Goal: Task Accomplishment & Management: Use online tool/utility

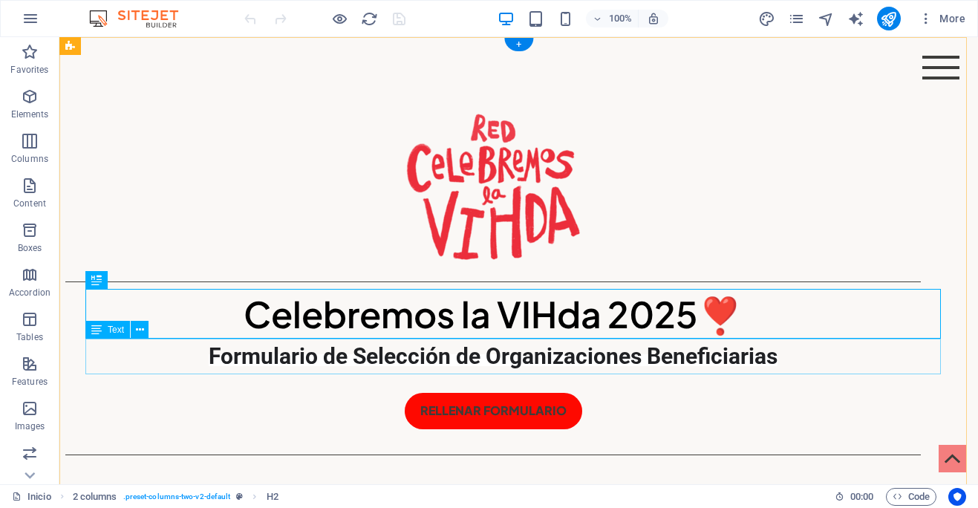
click at [811, 353] on div "Formulario de Selección de Organizaciones Beneficiarias" at bounding box center [492, 356] width 855 height 36
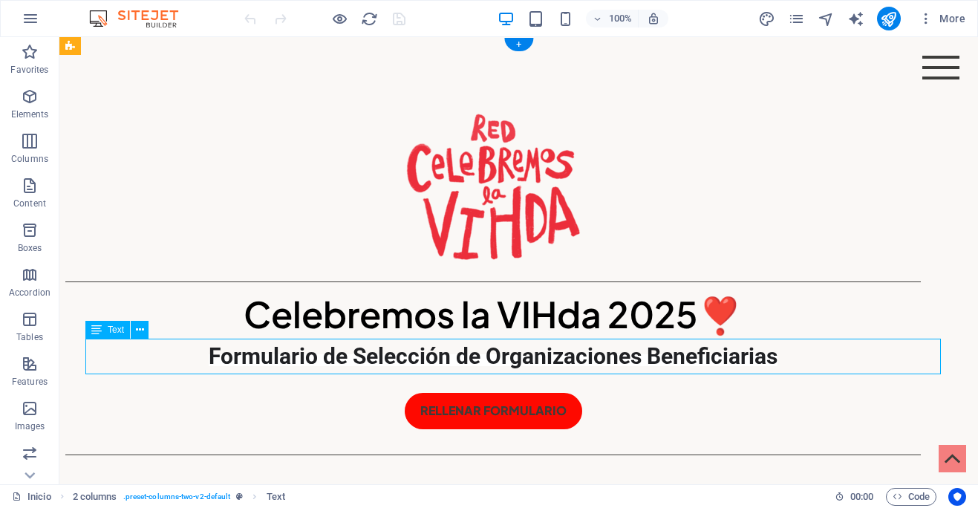
click at [808, 355] on div "Formulario de Selección de Organizaciones Beneficiarias" at bounding box center [492, 356] width 855 height 36
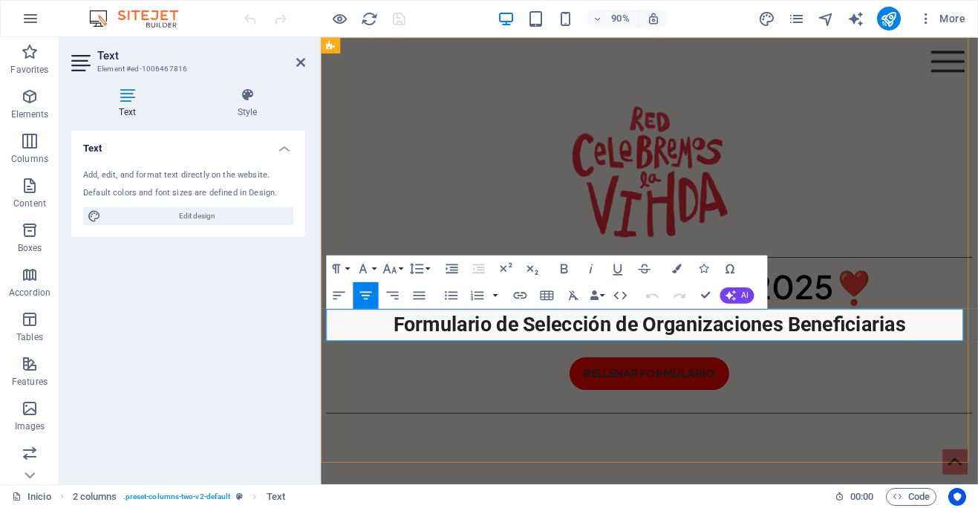
click at [977, 358] on p "Formulario de Selección de Organizaciones Beneficiarias" at bounding box center [686, 356] width 718 height 36
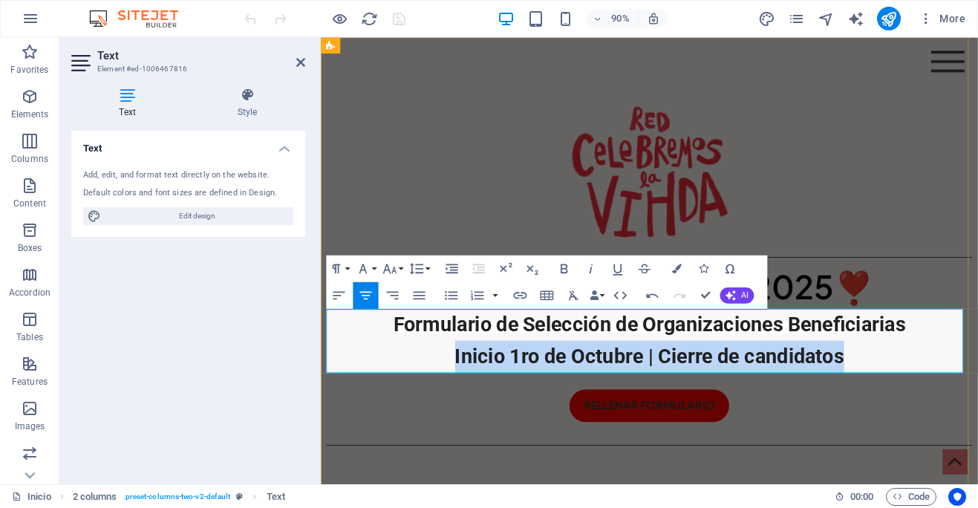
drag, startPoint x: 897, startPoint y: 396, endPoint x: 459, endPoint y: 394, distance: 438.7
click at [459, 394] on p "Formulario de Selección de Organizaciones Beneficiarias Inicio 1ro de Octubre |…" at bounding box center [686, 373] width 718 height 71
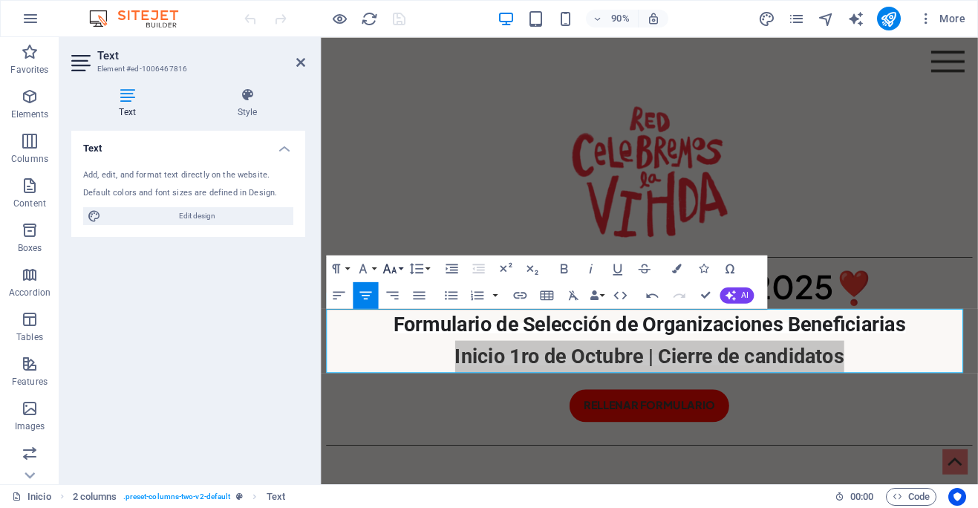
click at [397, 267] on button "Font Size" at bounding box center [391, 268] width 25 height 27
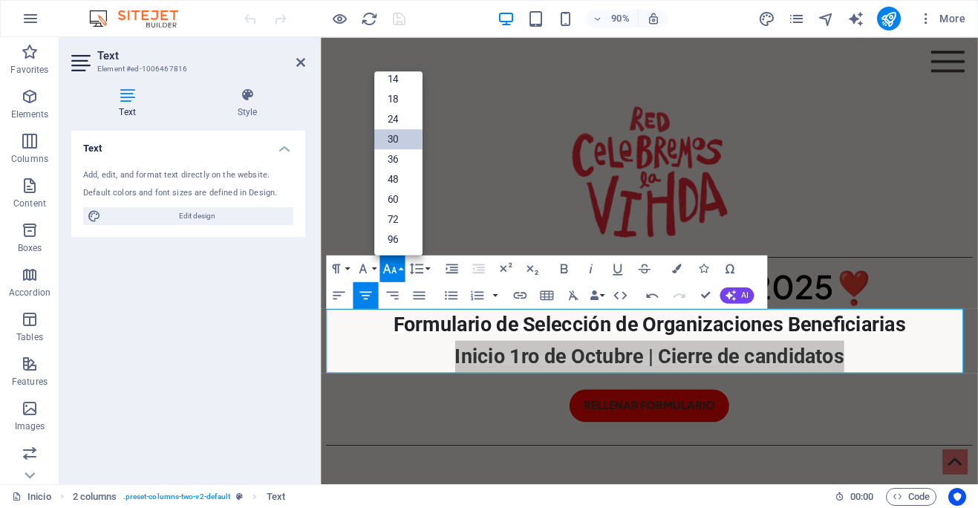
scroll to position [119, 0]
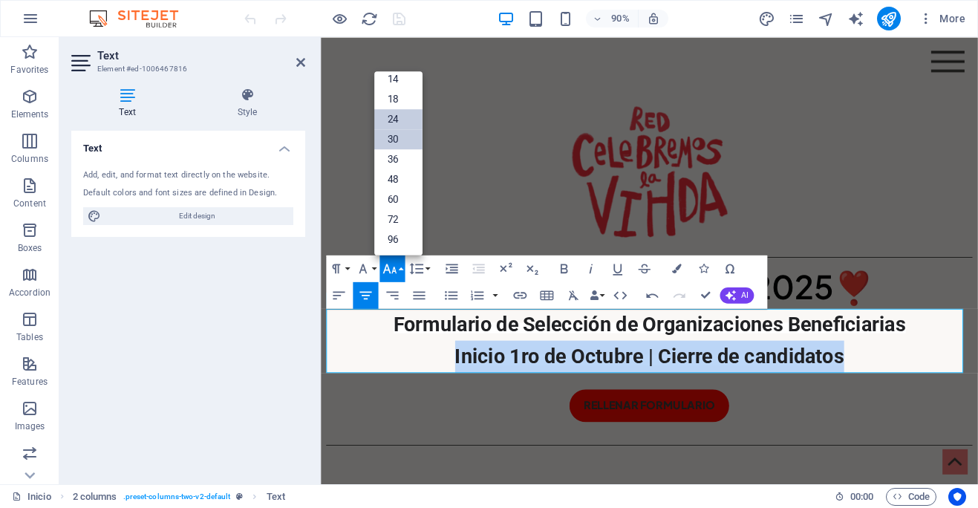
click at [403, 121] on link "24" at bounding box center [398, 119] width 48 height 20
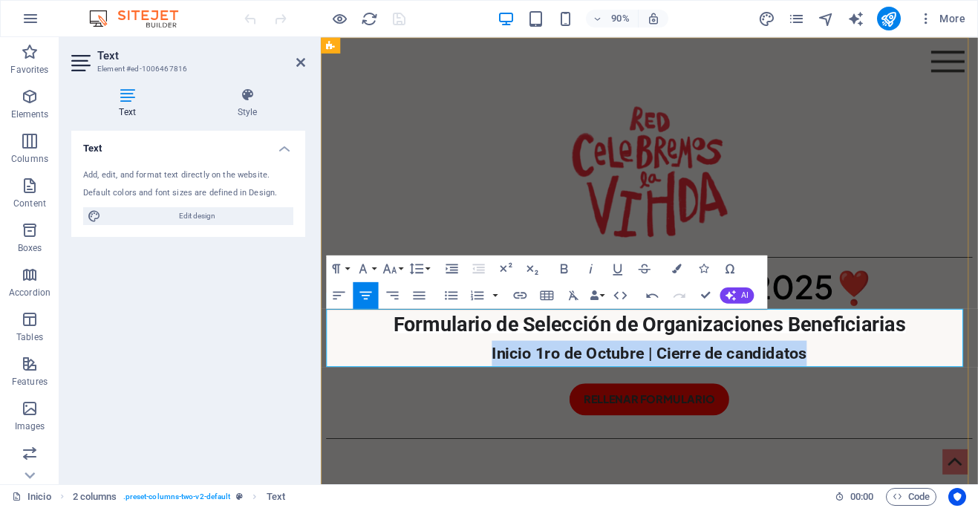
click at [867, 390] on p "Formulario de Selección de Organizaciones Beneficiarias Inicio 1ro de Octubre |…" at bounding box center [686, 370] width 718 height 64
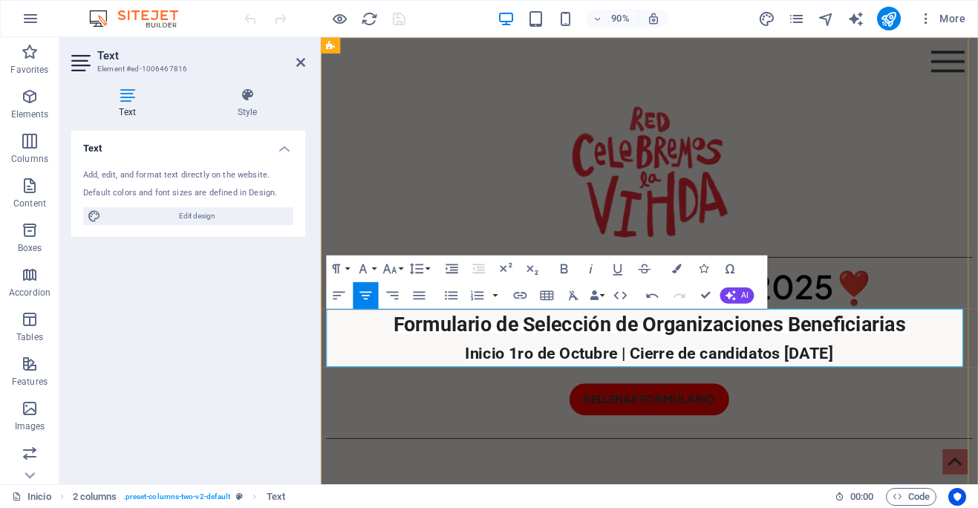
drag, startPoint x: 940, startPoint y: 384, endPoint x: 423, endPoint y: 387, distance: 516.6
click at [422, 390] on p "Formulario de Selección de Organizaciones Beneficiarias Inicio 1ro de Octubre |…" at bounding box center [686, 370] width 718 height 64
click at [391, 267] on icon "button" at bounding box center [390, 269] width 16 height 16
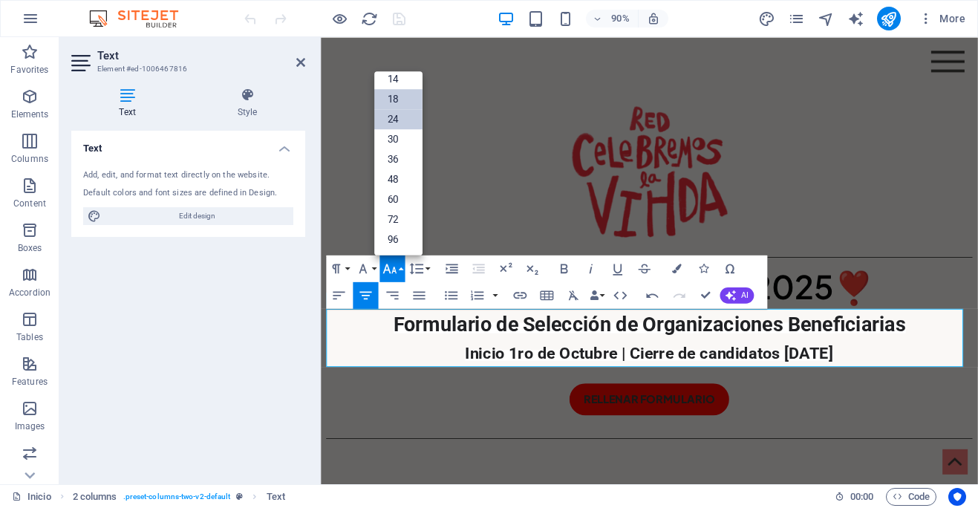
click at [402, 96] on link "18" at bounding box center [398, 99] width 48 height 20
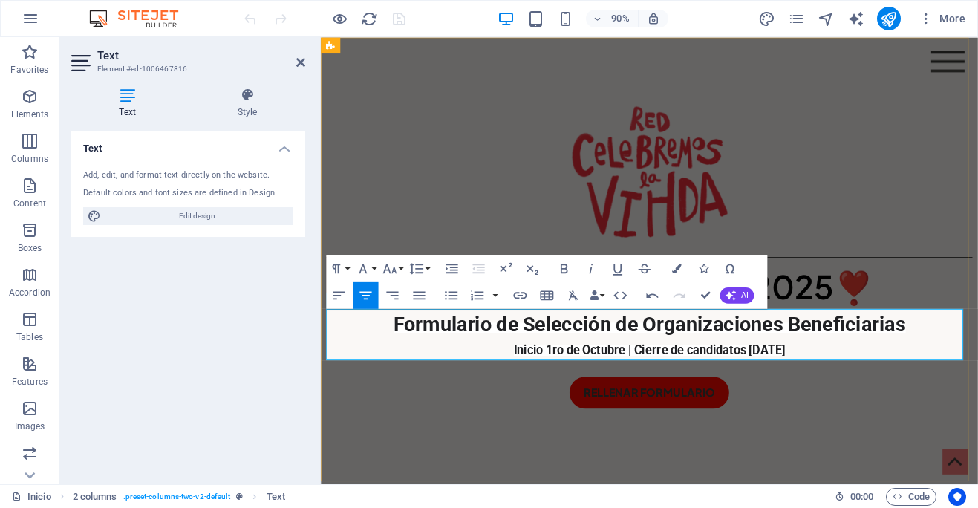
click at [907, 383] on p "Formulario de Selección de Organizaciones Beneficiarias Inicio 1ro de Octubre |…" at bounding box center [686, 366] width 718 height 57
click at [299, 58] on icon at bounding box center [300, 62] width 9 height 12
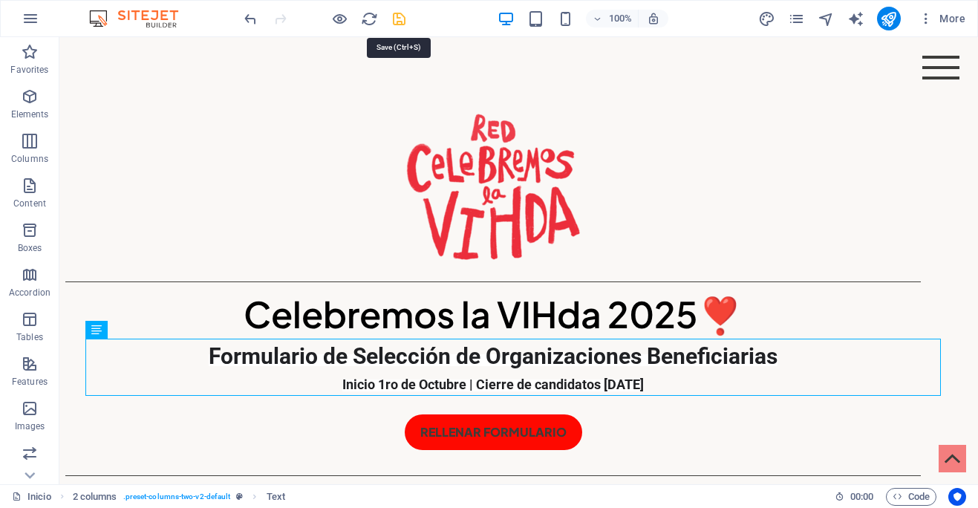
click at [396, 19] on icon "save" at bounding box center [398, 18] width 17 height 17
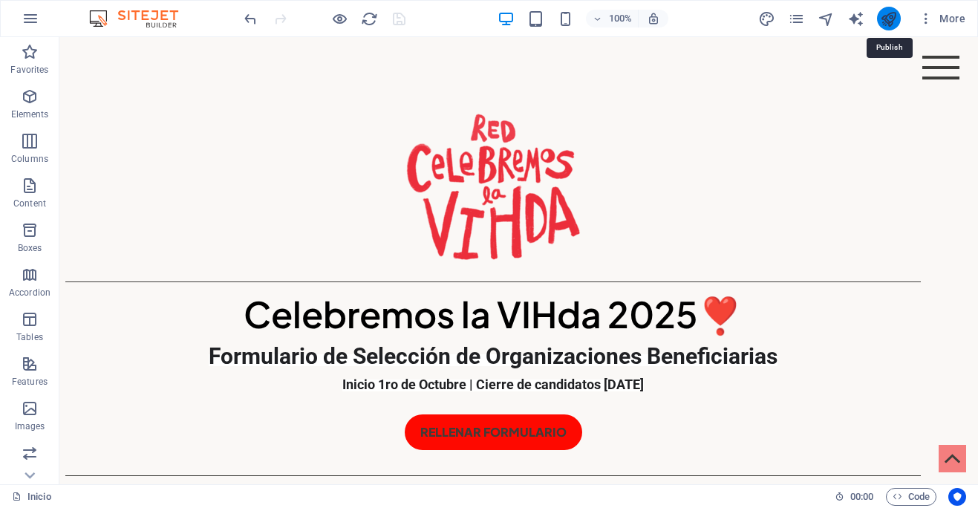
click at [888, 21] on icon "publish" at bounding box center [888, 18] width 17 height 17
